Goal: Transaction & Acquisition: Purchase product/service

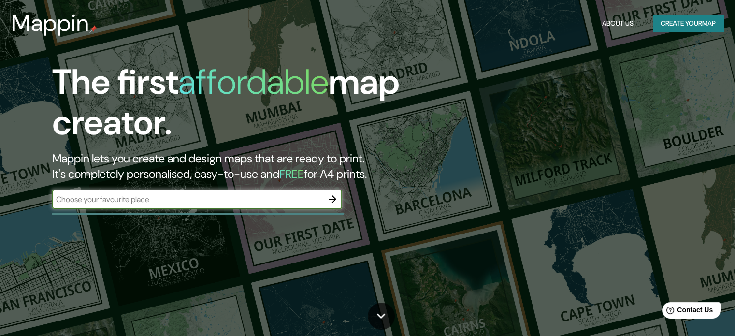
click at [259, 201] on input "text" at bounding box center [187, 199] width 271 height 11
type input "armenia quindio"
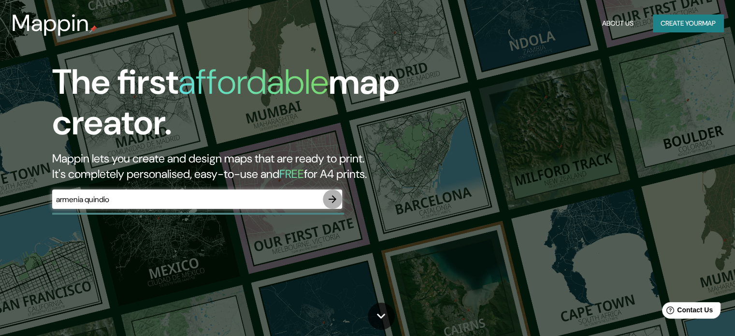
click at [328, 199] on icon "button" at bounding box center [333, 199] width 12 height 12
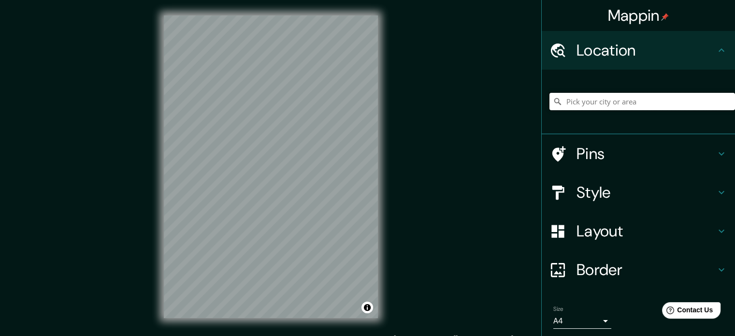
click at [623, 100] on input "Pick your city or area" at bounding box center [643, 101] width 186 height 17
click at [718, 49] on icon at bounding box center [722, 50] width 12 height 12
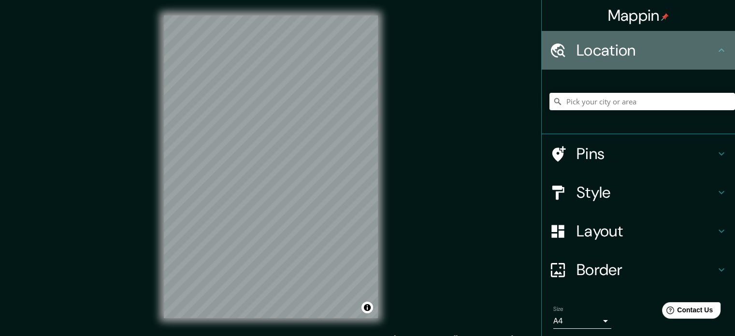
click at [611, 56] on h4 "Location" at bounding box center [646, 50] width 139 height 19
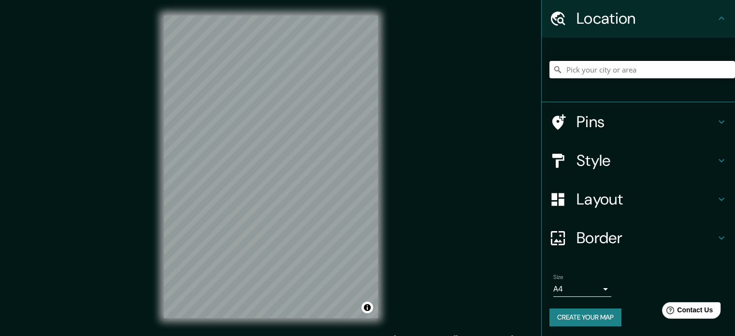
scroll to position [33, 0]
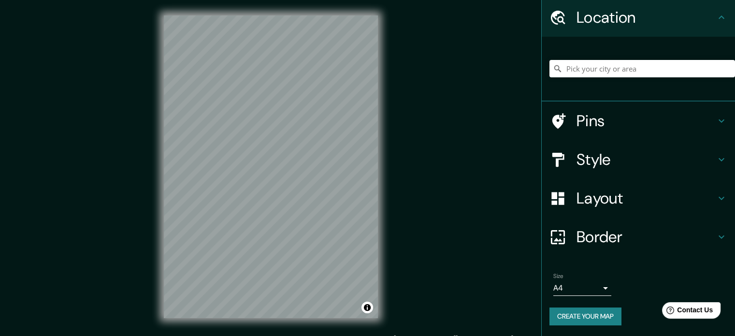
click at [584, 313] on button "Create your map" at bounding box center [586, 317] width 72 height 18
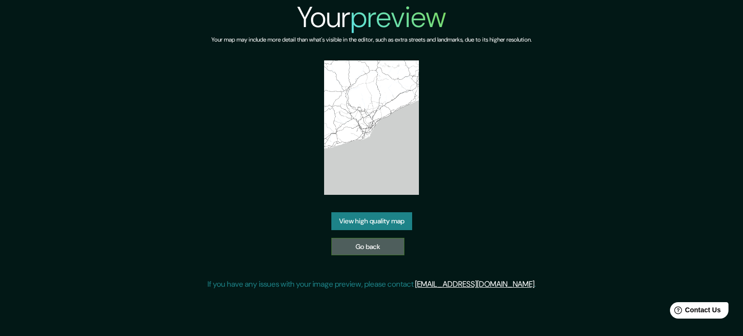
click at [387, 242] on link "Go back" at bounding box center [367, 247] width 73 height 18
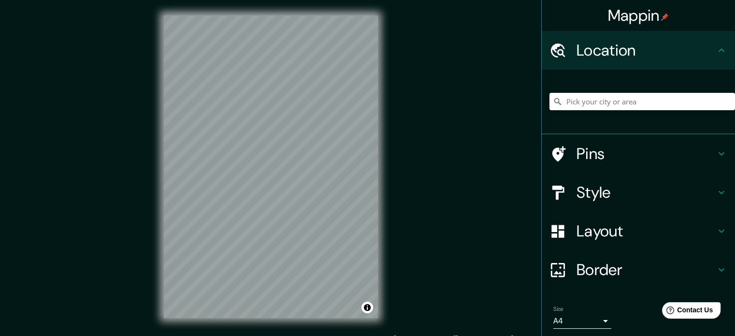
click at [575, 99] on input "Pick your city or area" at bounding box center [643, 101] width 186 height 17
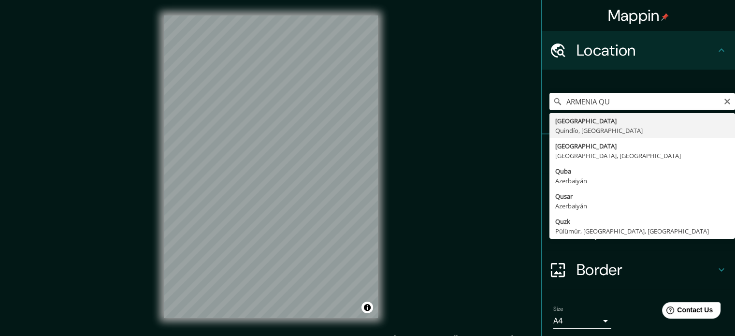
type input "Armenia, Quindío, Colombia"
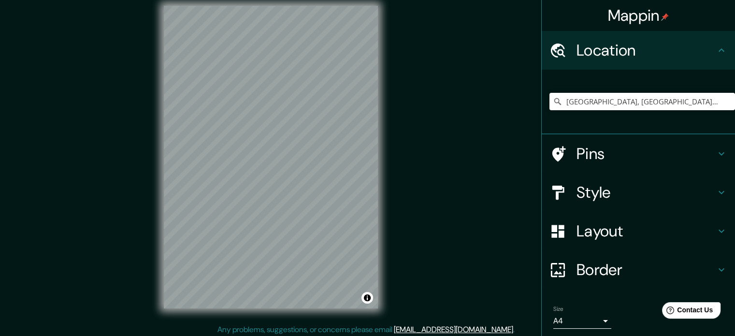
scroll to position [13, 0]
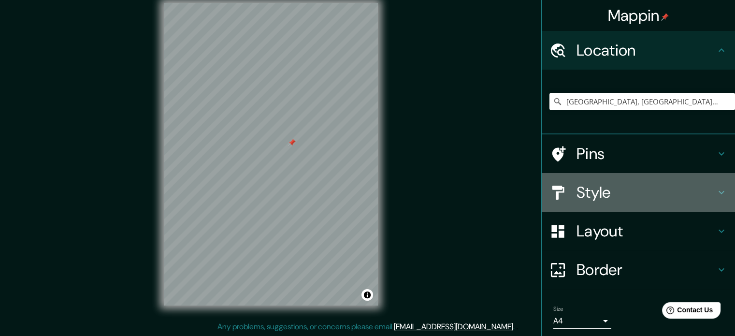
click at [718, 196] on icon at bounding box center [722, 193] width 12 height 12
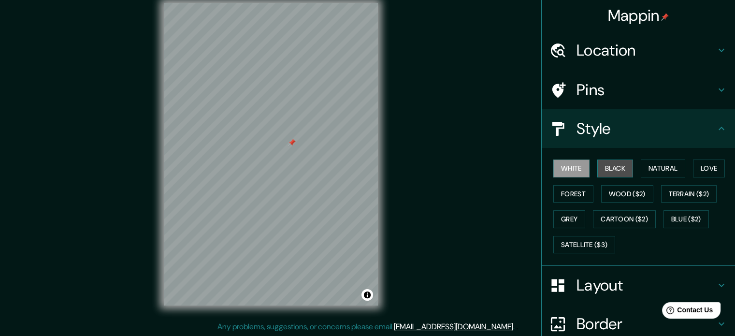
click at [623, 168] on button "Black" at bounding box center [616, 169] width 36 height 18
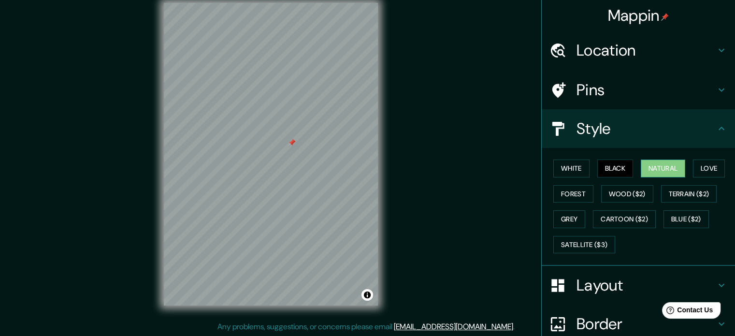
click at [644, 164] on button "Natural" at bounding box center [663, 169] width 44 height 18
click at [701, 174] on button "Love" at bounding box center [709, 169] width 32 height 18
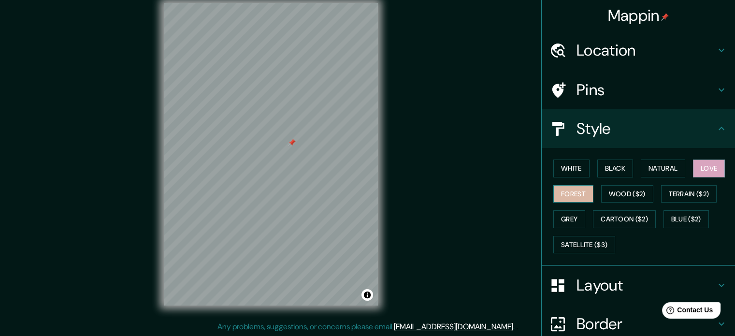
click at [573, 197] on button "Forest" at bounding box center [574, 194] width 40 height 18
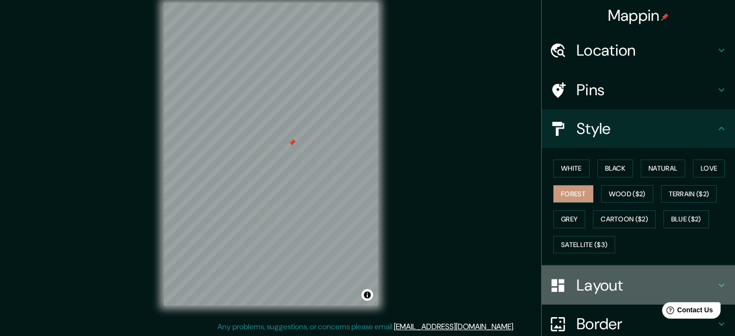
click at [590, 284] on h4 "Layout" at bounding box center [646, 285] width 139 height 19
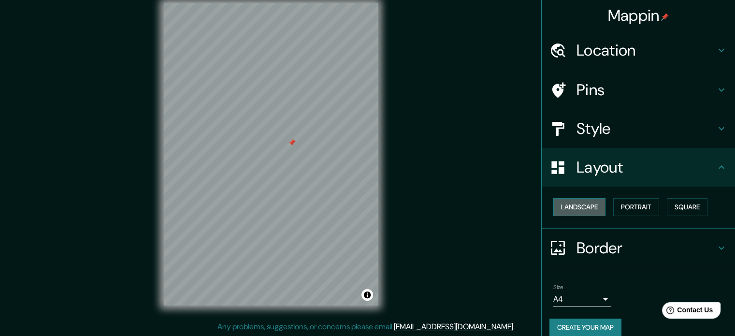
click at [574, 206] on button "Landscape" at bounding box center [580, 207] width 52 height 18
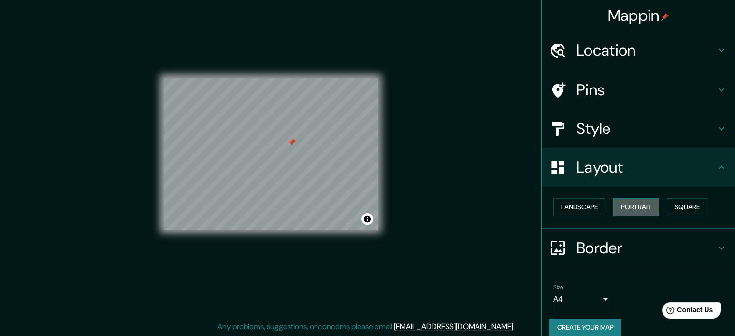
click at [614, 206] on button "Portrait" at bounding box center [637, 207] width 46 height 18
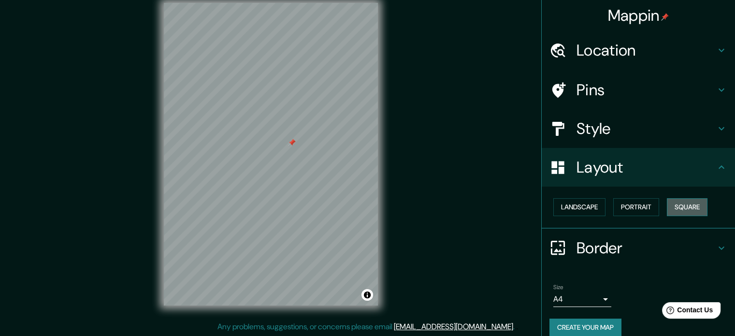
click at [669, 206] on button "Square" at bounding box center [687, 207] width 41 height 18
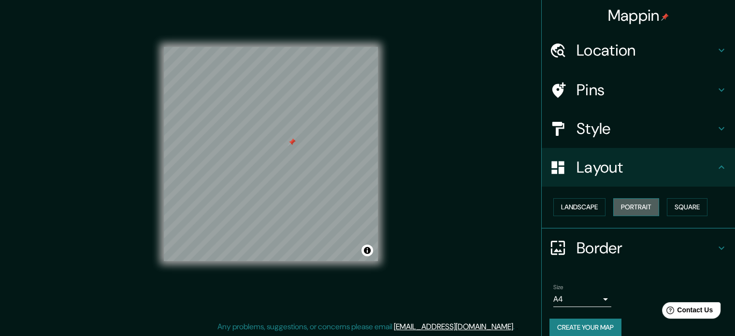
click at [626, 210] on button "Portrait" at bounding box center [637, 207] width 46 height 18
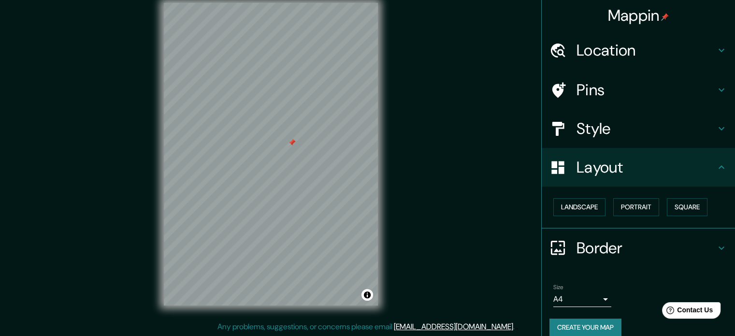
scroll to position [11, 0]
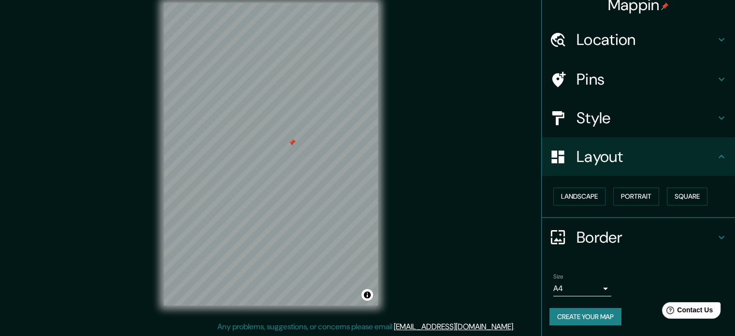
click at [581, 87] on h4 "Pins" at bounding box center [646, 79] width 139 height 19
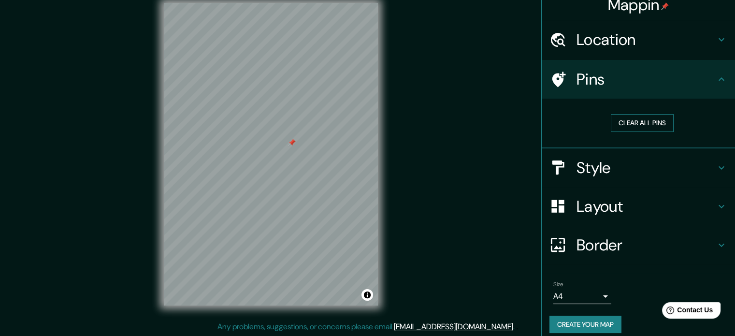
click at [632, 124] on button "Clear all pins" at bounding box center [642, 123] width 63 height 18
